Goal: Task Accomplishment & Management: Use online tool/utility

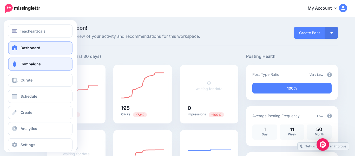
click at [30, 61] on link "Campaigns" at bounding box center [40, 63] width 64 height 13
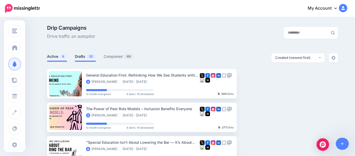
click at [82, 55] on link "Drafts 52" at bounding box center [85, 56] width 21 height 6
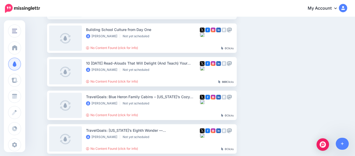
scroll to position [80, 0]
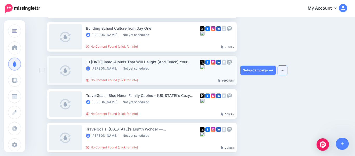
click at [286, 71] on button "button" at bounding box center [282, 70] width 9 height 9
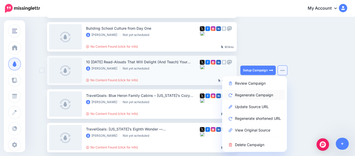
click at [269, 97] on link "Regenerate Campaign" at bounding box center [254, 95] width 61 height 10
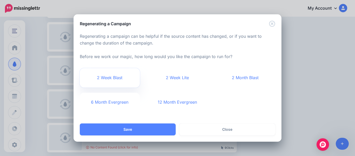
click at [116, 73] on link "2 Week Blast" at bounding box center [110, 77] width 60 height 19
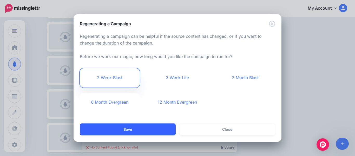
click at [123, 130] on button "Save" at bounding box center [128, 129] width 96 height 12
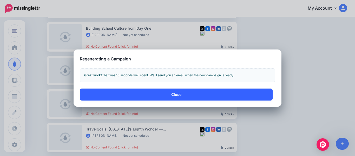
click at [110, 96] on button "Close" at bounding box center [176, 94] width 193 height 12
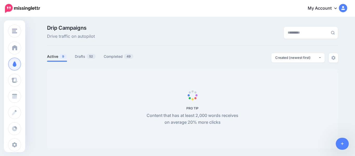
scroll to position [45, 0]
